Goal: Information Seeking & Learning: Learn about a topic

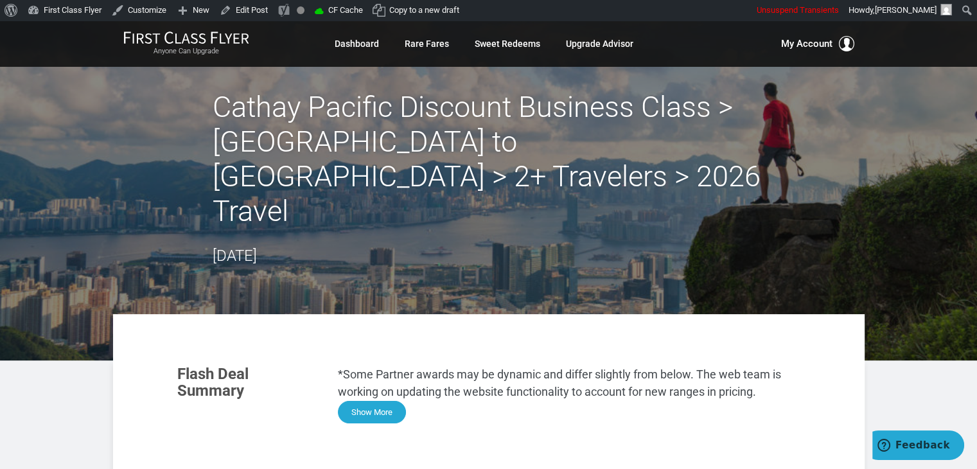
click at [396, 401] on button "Show More" at bounding box center [372, 412] width 68 height 22
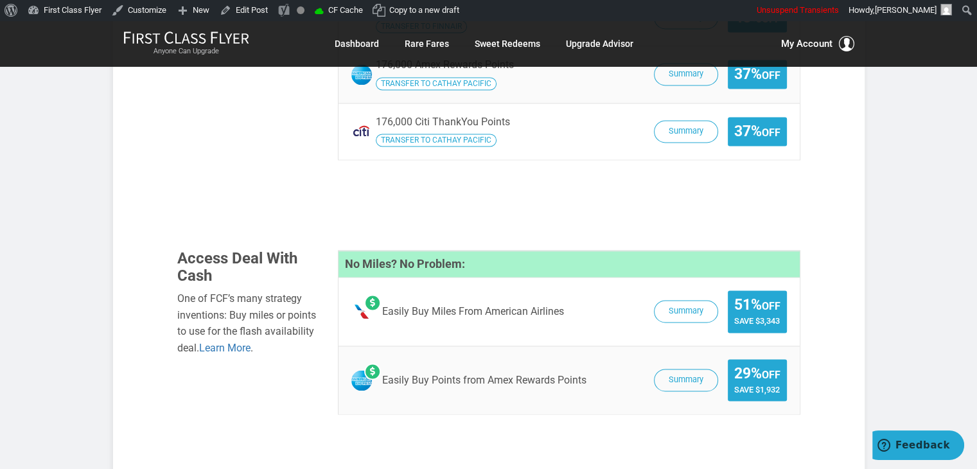
scroll to position [1924, 0]
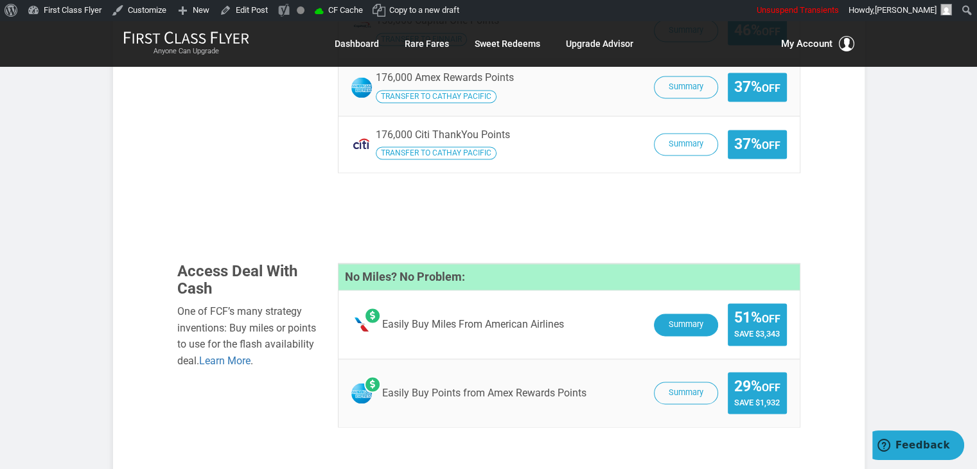
click at [689, 313] on button "Summary" at bounding box center [686, 324] width 64 height 22
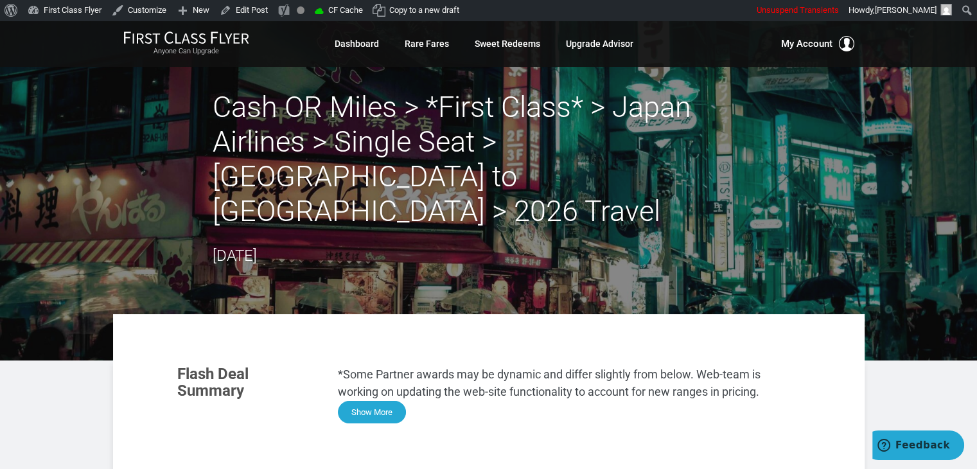
click at [368, 401] on button "Show More" at bounding box center [372, 412] width 68 height 22
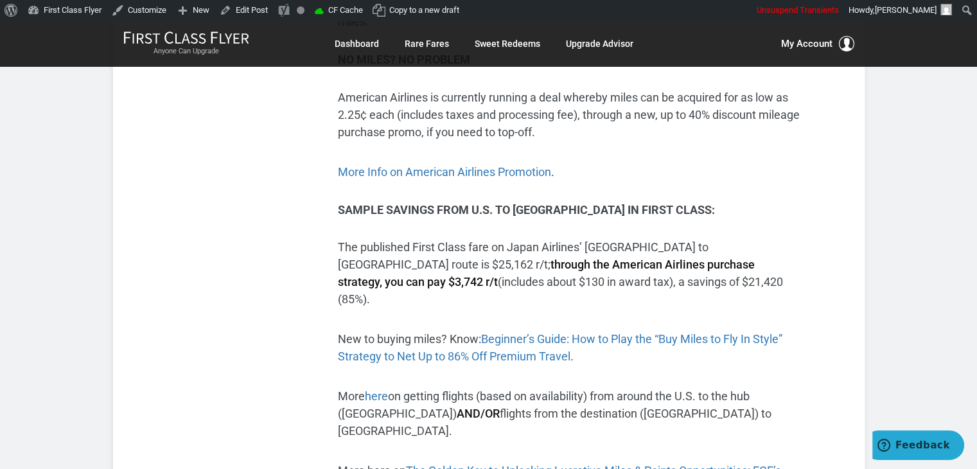
scroll to position [619, 0]
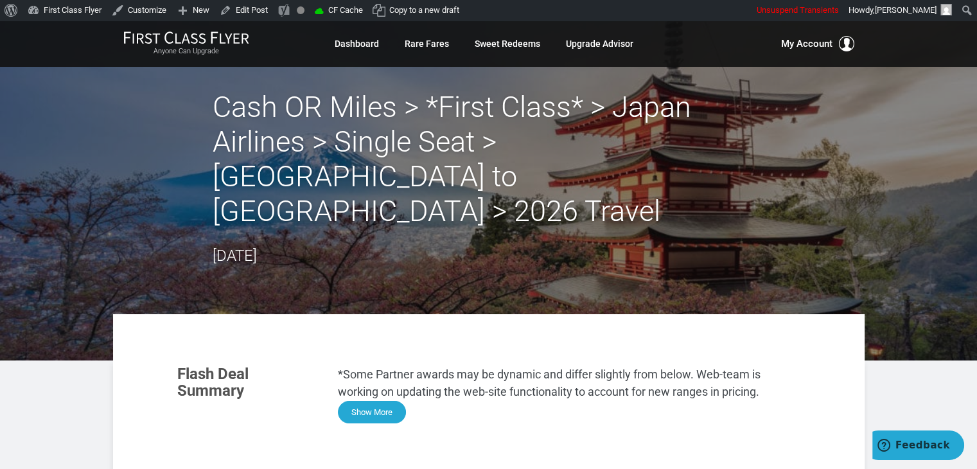
click at [368, 401] on button "Show More" at bounding box center [372, 412] width 68 height 22
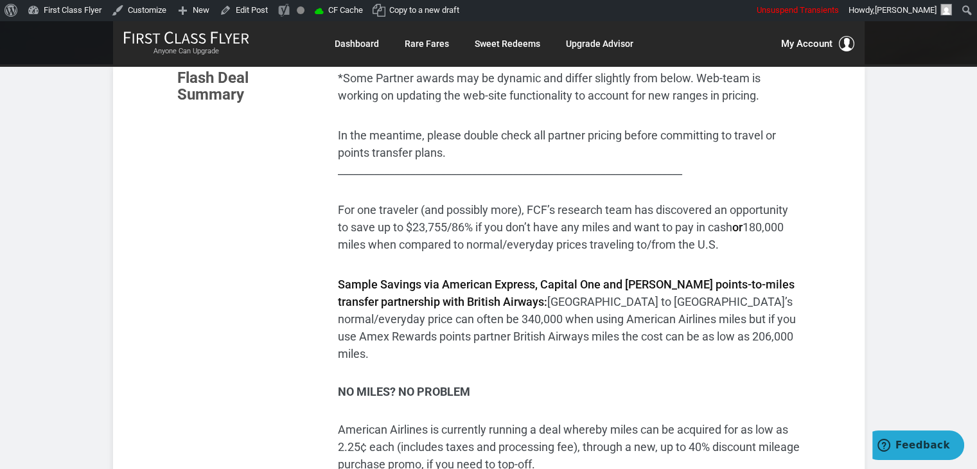
scroll to position [288, 0]
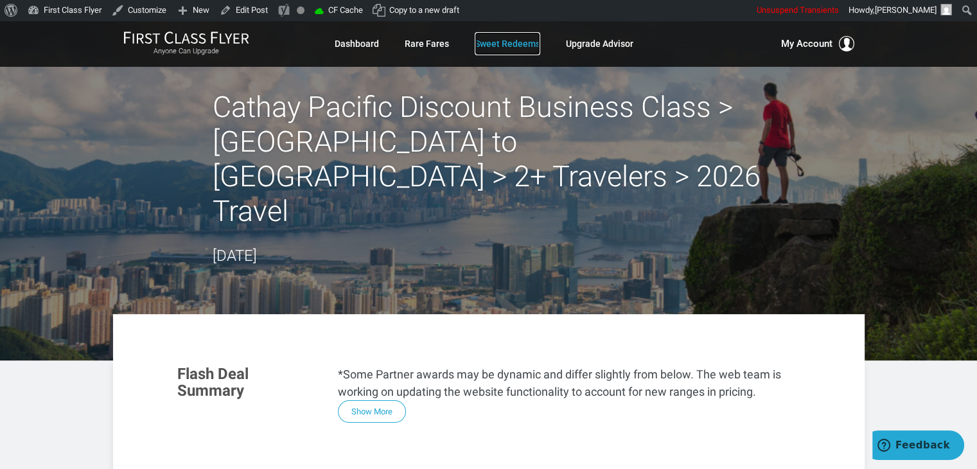
click at [505, 40] on link "Sweet Redeems" at bounding box center [507, 43] width 65 height 23
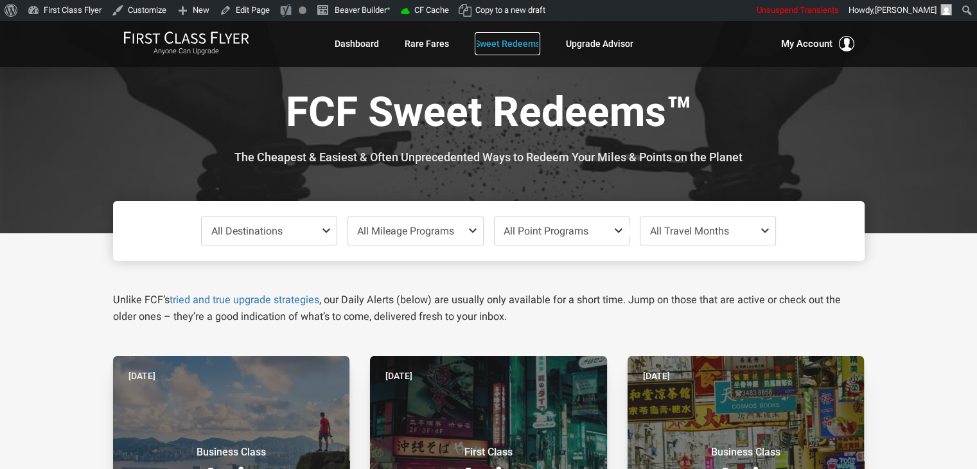
click at [505, 40] on link "Sweet Redeems" at bounding box center [507, 43] width 65 height 23
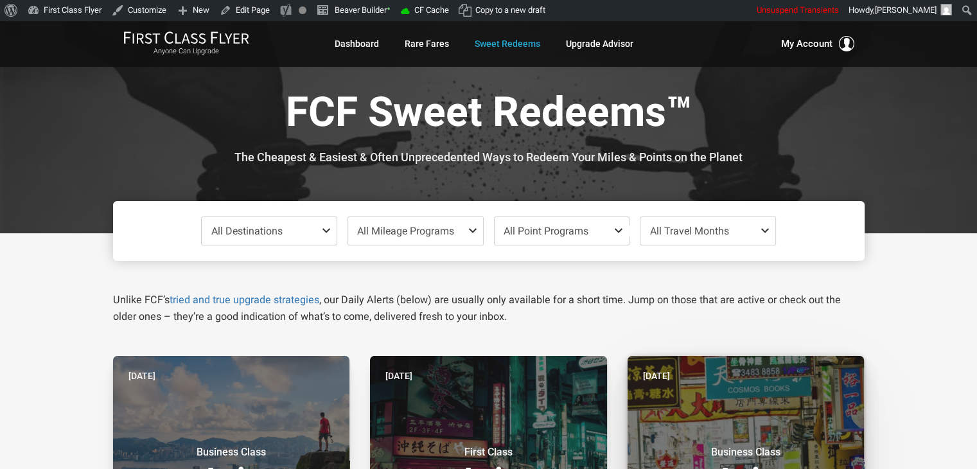
click at [749, 423] on header "[DATE] Business Class Asia" at bounding box center [745, 461] width 237 height 211
